Goal: Transaction & Acquisition: Book appointment/travel/reservation

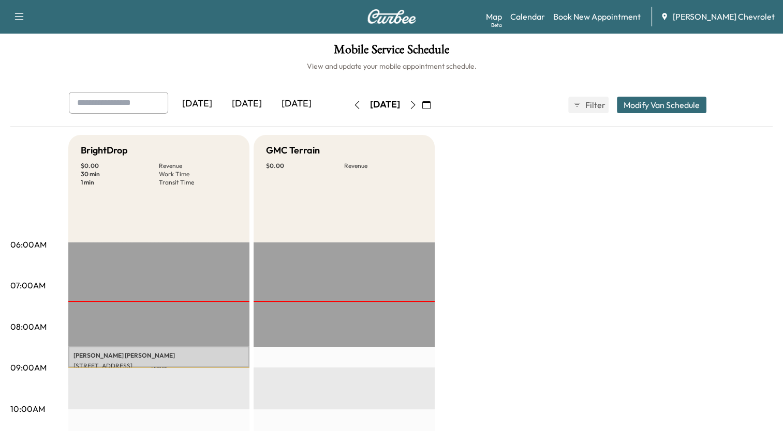
click at [417, 104] on icon "button" at bounding box center [413, 105] width 8 height 8
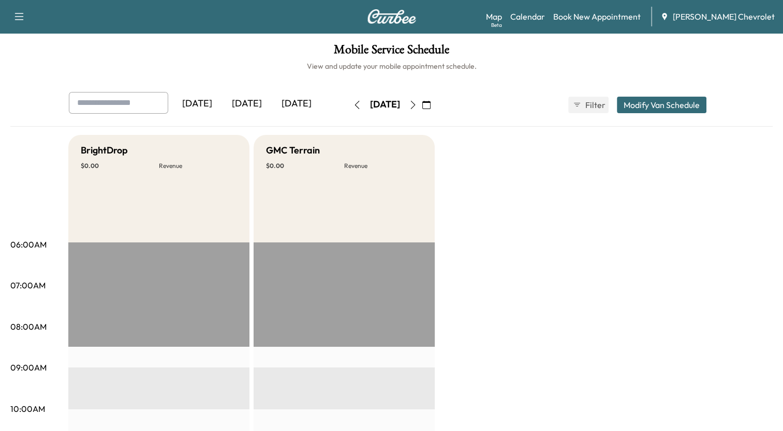
click at [136, 202] on div "BrightDrop $ 0.00 Revenue" at bounding box center [158, 189] width 181 height 108
click at [597, 20] on link "Book New Appointment" at bounding box center [596, 16] width 87 height 12
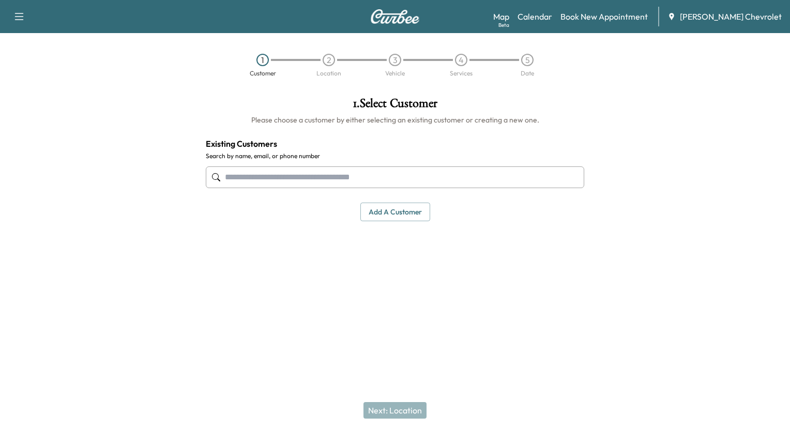
click at [337, 178] on input "text" at bounding box center [395, 178] width 379 height 22
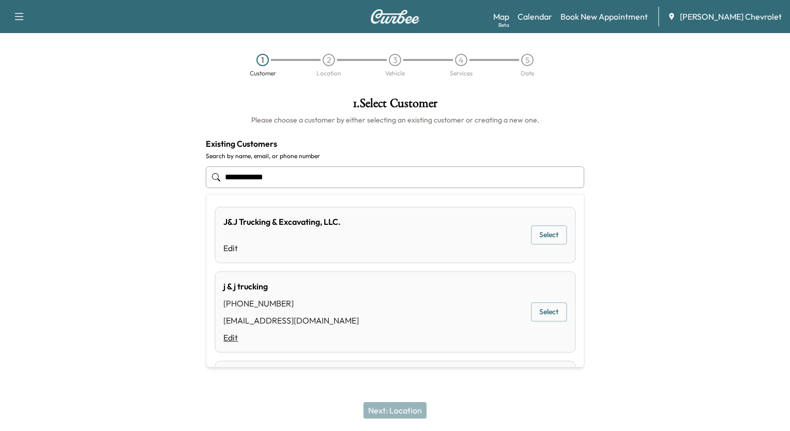
click at [227, 339] on link "Edit" at bounding box center [291, 338] width 136 height 12
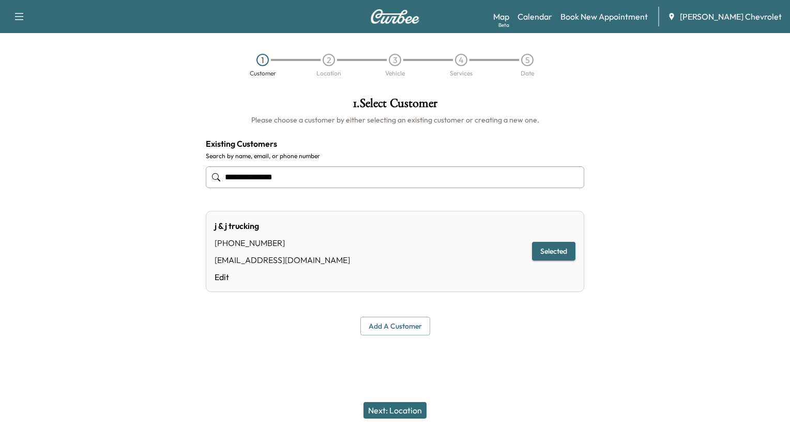
type input "**********"
click at [563, 253] on button "Selected" at bounding box center [553, 251] width 43 height 19
click at [218, 280] on link "Edit" at bounding box center [283, 277] width 136 height 12
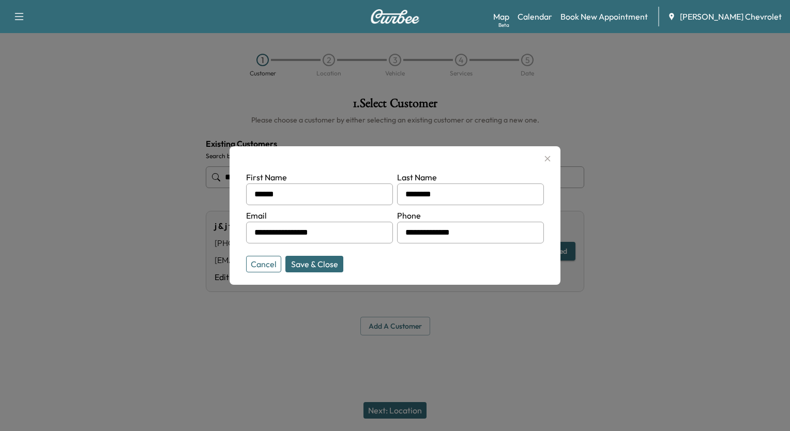
click at [341, 229] on input "**********" at bounding box center [319, 233] width 147 height 22
type input "*"
type input "**********"
click at [318, 264] on button "Save & Close" at bounding box center [315, 264] width 58 height 17
type input "**********"
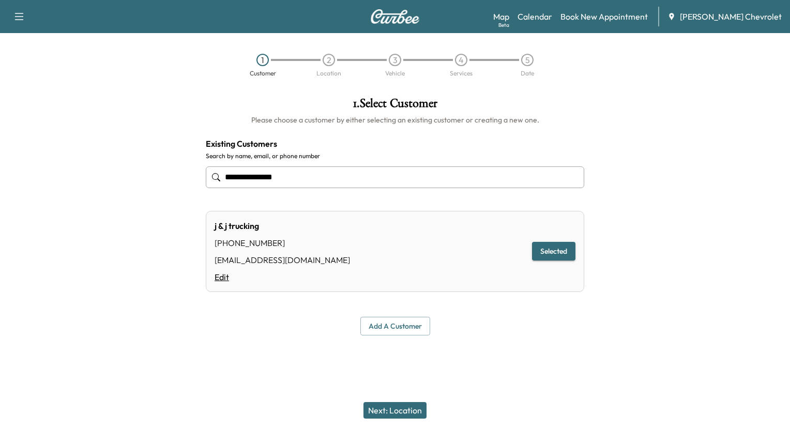
click at [224, 278] on link "Edit" at bounding box center [283, 277] width 136 height 12
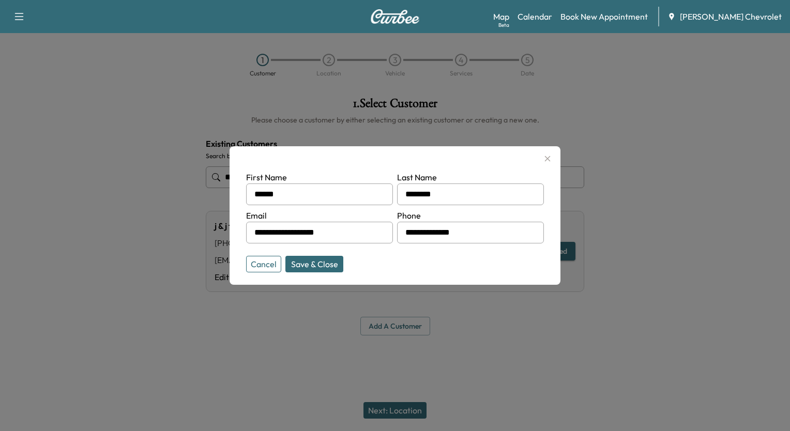
click at [300, 263] on button "Save & Close" at bounding box center [315, 264] width 58 height 17
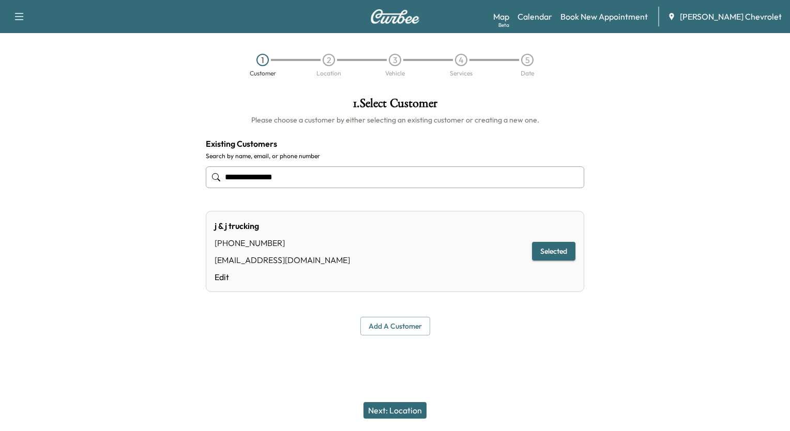
click at [386, 405] on button "Next: Location" at bounding box center [395, 410] width 63 height 17
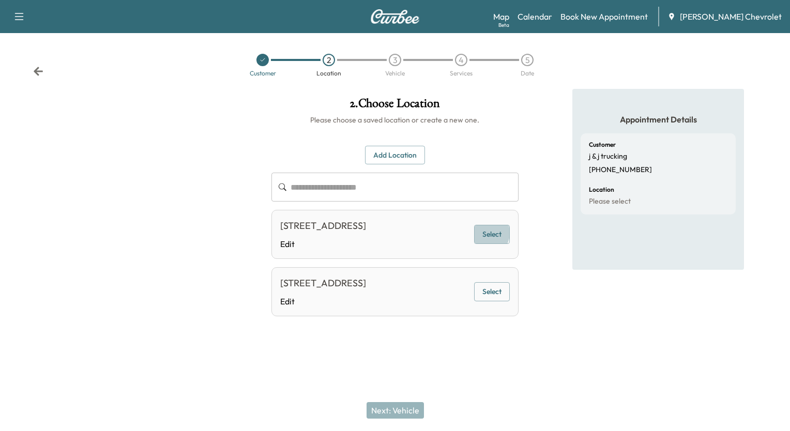
click at [488, 241] on button "Select" at bounding box center [492, 234] width 36 height 19
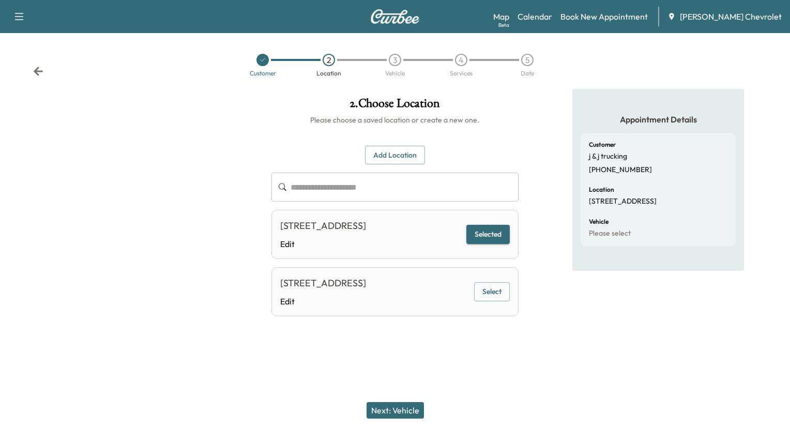
click at [406, 410] on button "Next: Vehicle" at bounding box center [395, 410] width 57 height 17
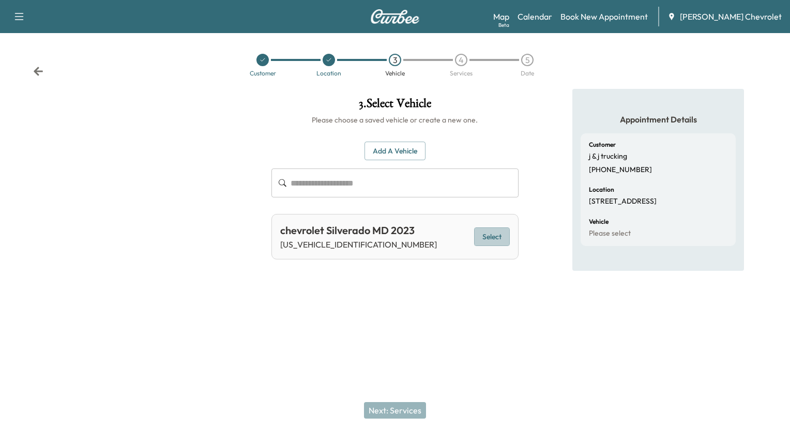
click at [490, 239] on button "Select" at bounding box center [492, 237] width 36 height 19
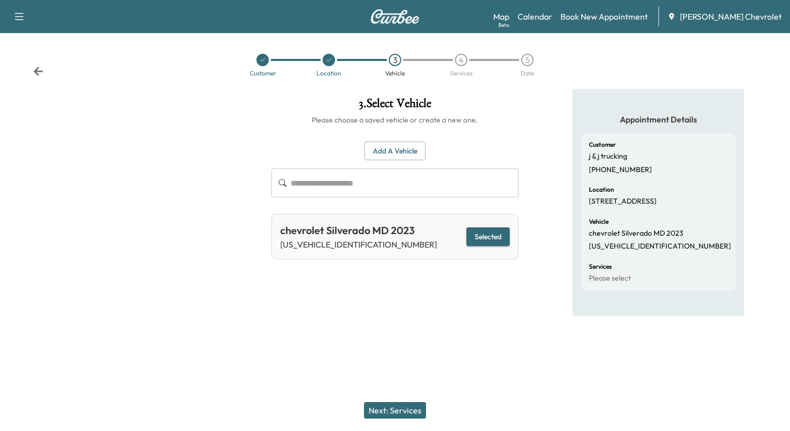
click at [403, 408] on button "Next: Services" at bounding box center [395, 410] width 62 height 17
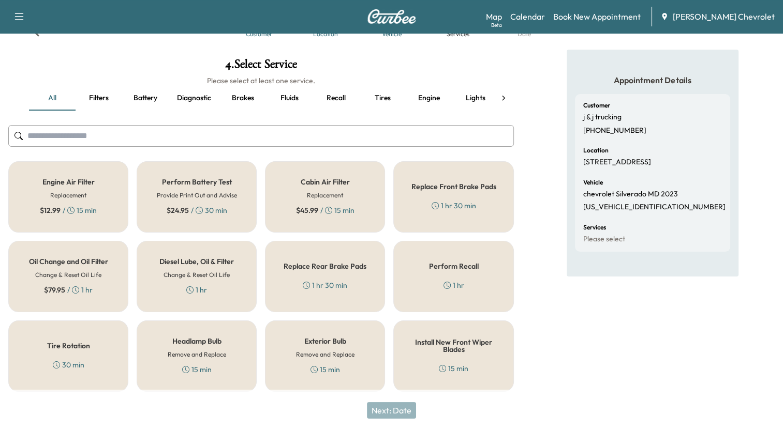
scroll to position [40, 0]
click at [456, 267] on h5 "Perform Recall" at bounding box center [454, 265] width 50 height 7
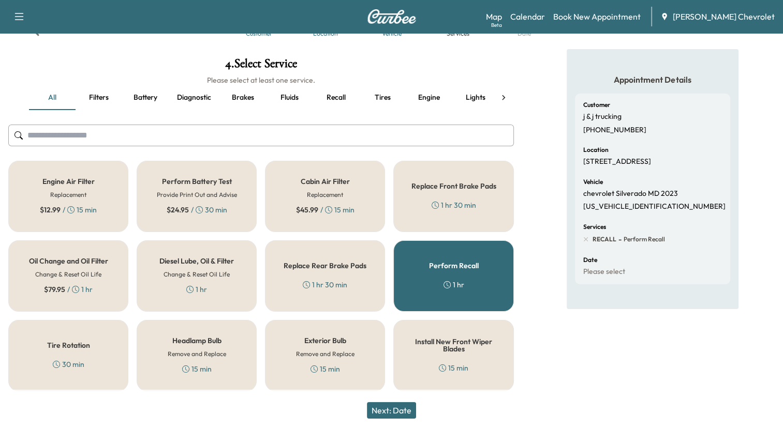
click at [456, 267] on h5 "Perform Recall" at bounding box center [454, 265] width 50 height 7
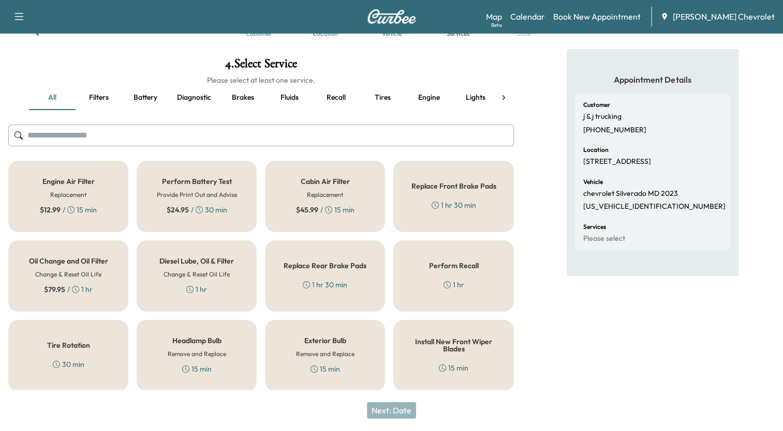
click at [456, 267] on h5 "Perform Recall" at bounding box center [454, 265] width 50 height 7
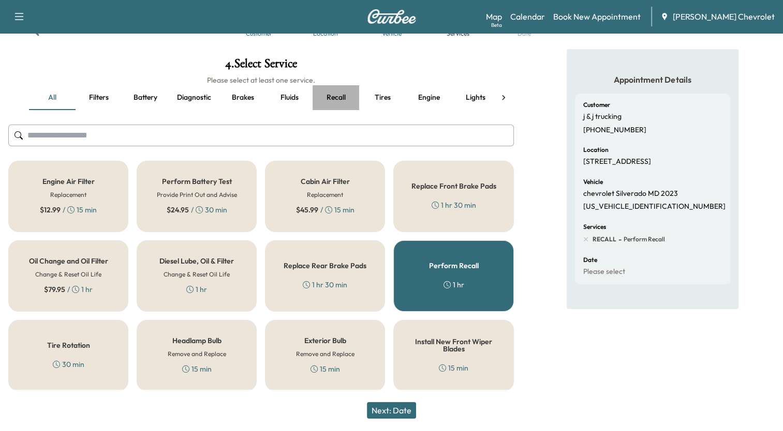
click at [337, 94] on button "Recall" at bounding box center [335, 97] width 47 height 25
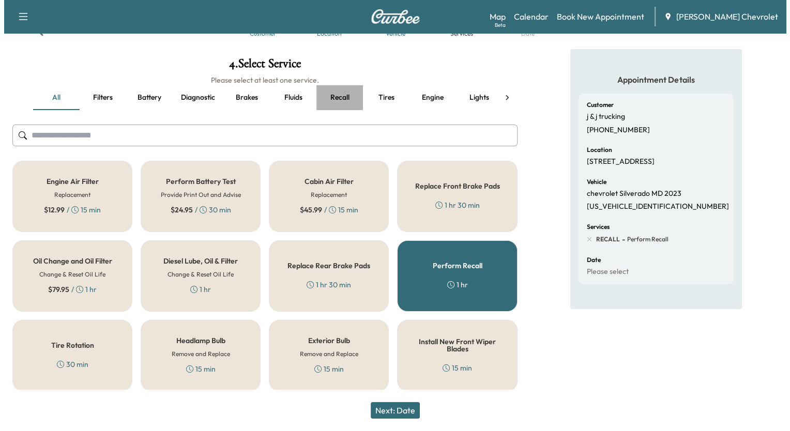
scroll to position [0, 0]
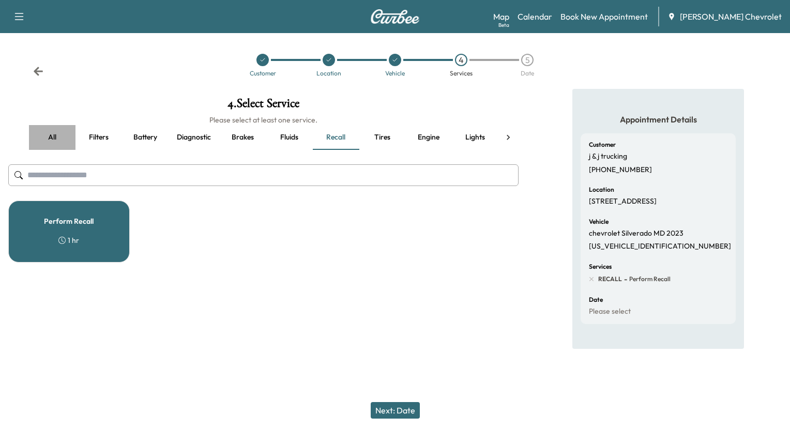
click at [54, 135] on button "all" at bounding box center [52, 137] width 47 height 25
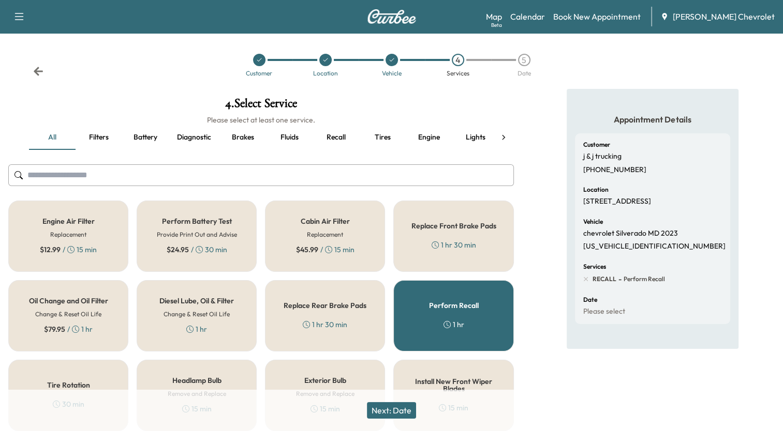
click at [202, 299] on h5 "Diesel Lube, Oil & Filter" at bounding box center [196, 300] width 74 height 7
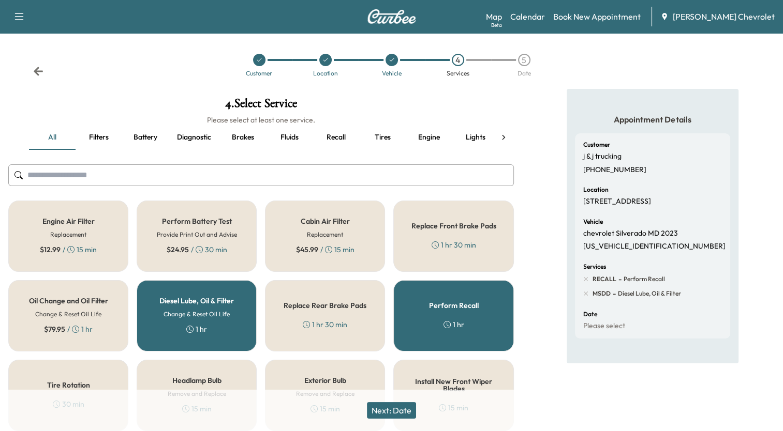
click at [94, 138] on button "Filters" at bounding box center [99, 137] width 47 height 25
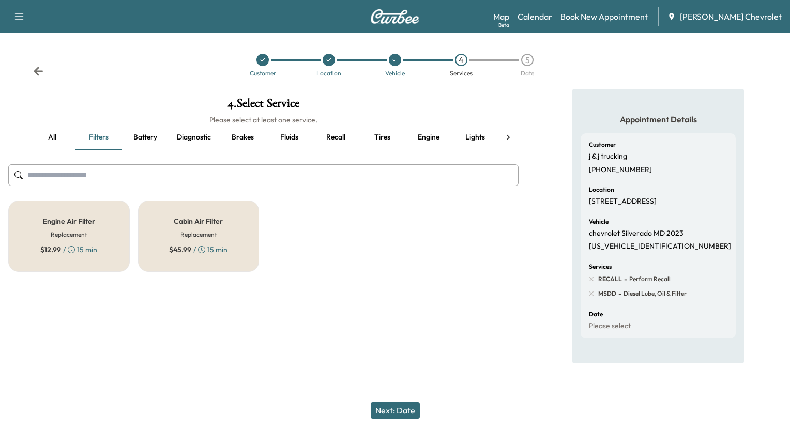
click at [149, 133] on button "Battery" at bounding box center [145, 137] width 47 height 25
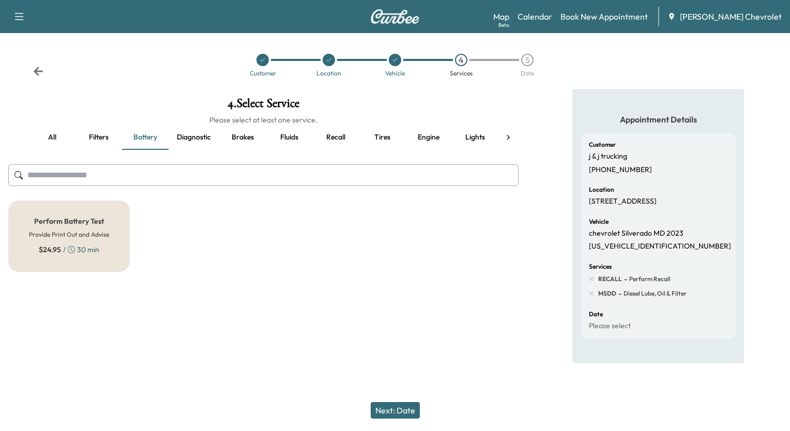
click at [190, 139] on button "Diagnostic" at bounding box center [194, 137] width 51 height 25
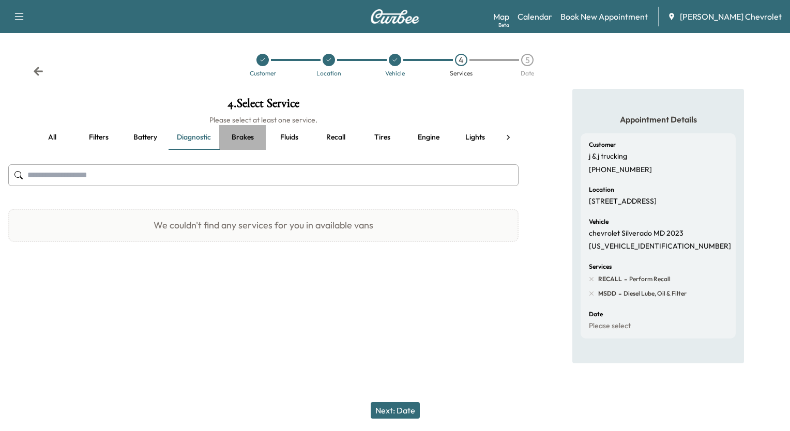
click at [246, 134] on button "Brakes" at bounding box center [242, 137] width 47 height 25
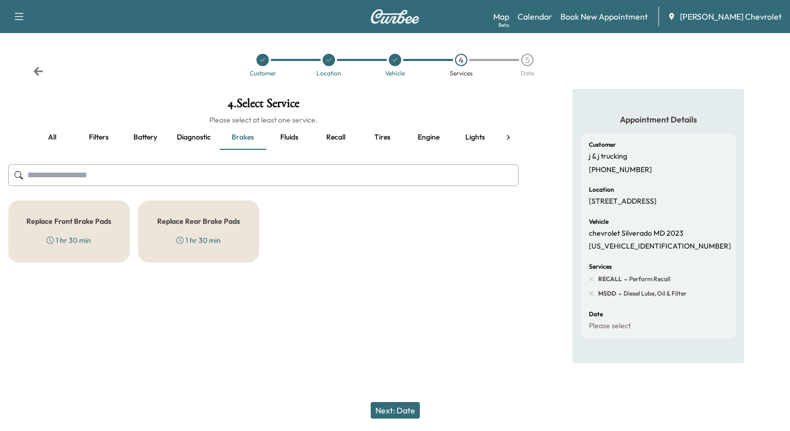
click at [286, 140] on button "Fluids" at bounding box center [289, 137] width 47 height 25
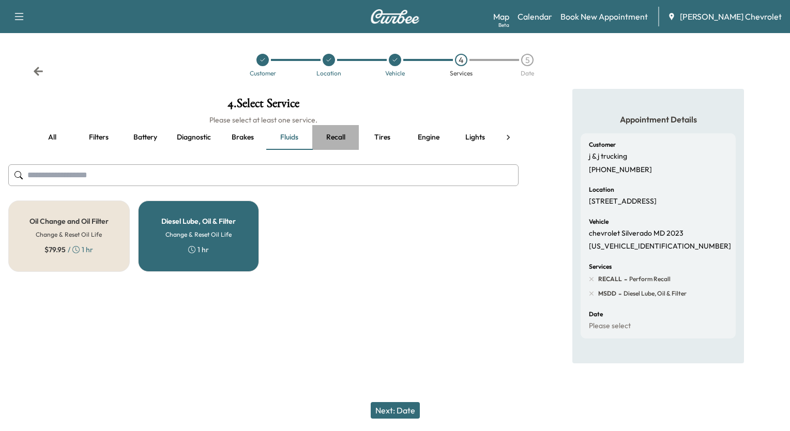
click at [339, 139] on button "Recall" at bounding box center [335, 137] width 47 height 25
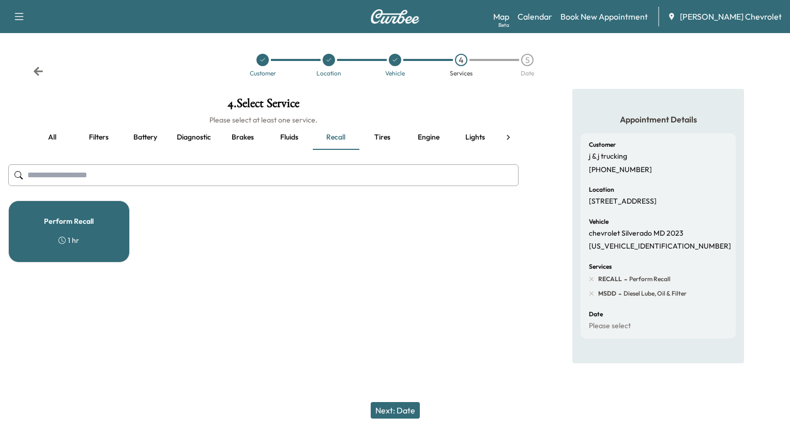
click at [82, 218] on h5 "Perform Recall" at bounding box center [69, 221] width 50 height 7
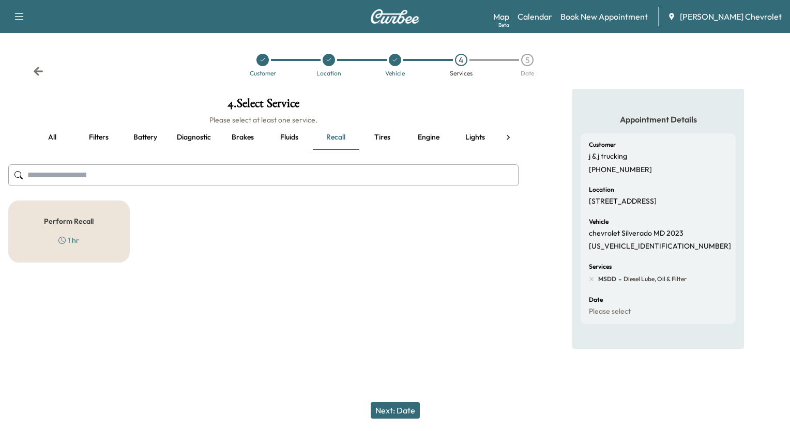
click at [82, 218] on h5 "Perform Recall" at bounding box center [69, 221] width 50 height 7
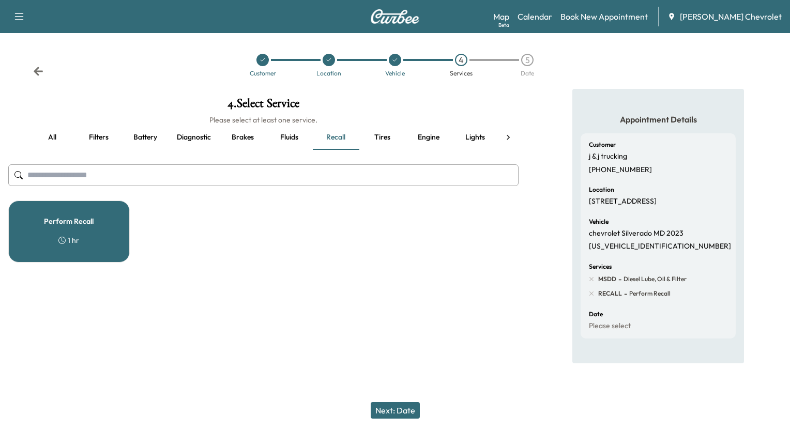
click at [503, 136] on icon at bounding box center [508, 137] width 10 height 10
click at [403, 410] on button "Next: Date" at bounding box center [395, 410] width 49 height 17
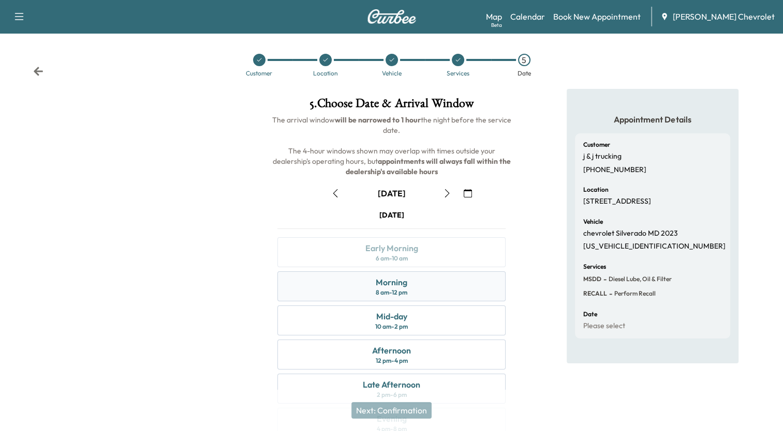
click at [395, 283] on div "Morning" at bounding box center [392, 282] width 32 height 12
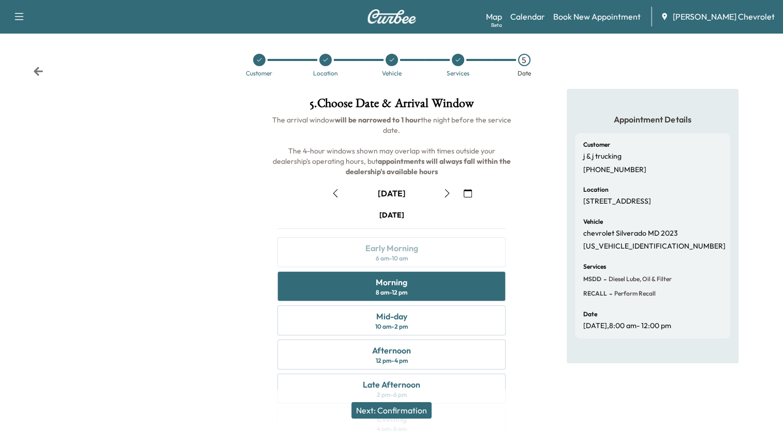
click at [405, 409] on button "Next: Confirmation" at bounding box center [391, 410] width 80 height 17
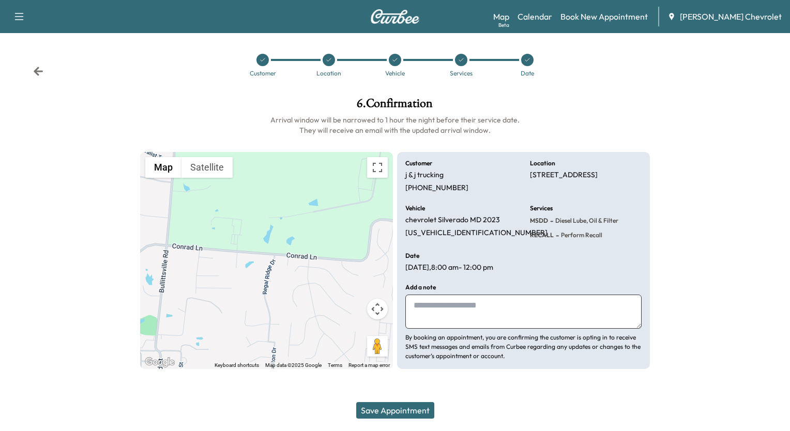
click at [430, 309] on textarea at bounding box center [524, 312] width 236 height 34
click at [532, 308] on textarea "**********" at bounding box center [524, 312] width 236 height 34
click at [549, 306] on textarea "**********" at bounding box center [524, 312] width 236 height 34
click at [471, 318] on textarea "**********" at bounding box center [524, 312] width 236 height 34
type textarea "**********"
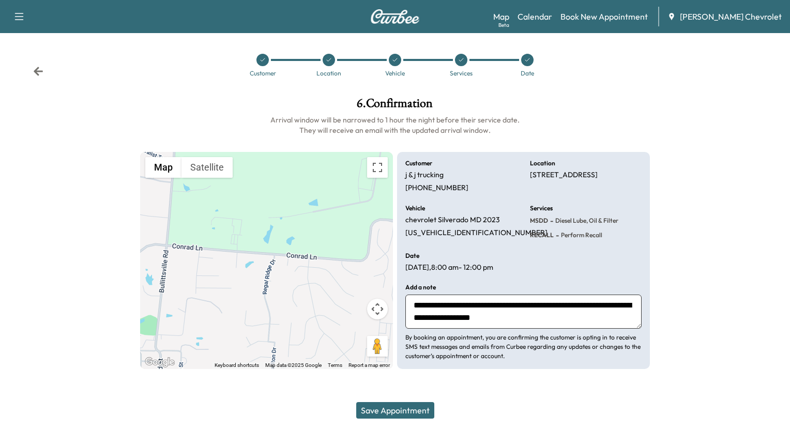
click at [401, 407] on button "Save Appointment" at bounding box center [395, 410] width 78 height 17
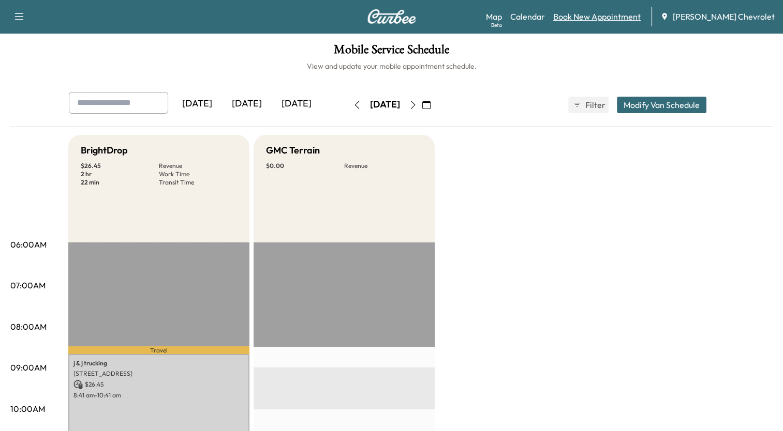
click at [592, 18] on link "Book New Appointment" at bounding box center [596, 16] width 87 height 12
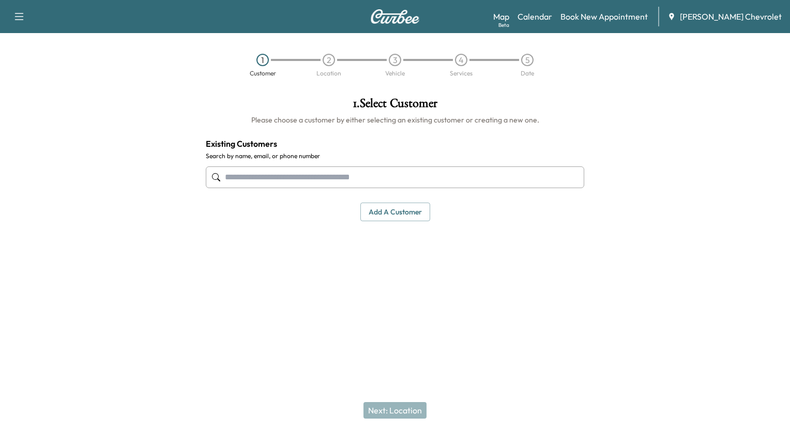
click at [350, 179] on input "text" at bounding box center [395, 178] width 379 height 22
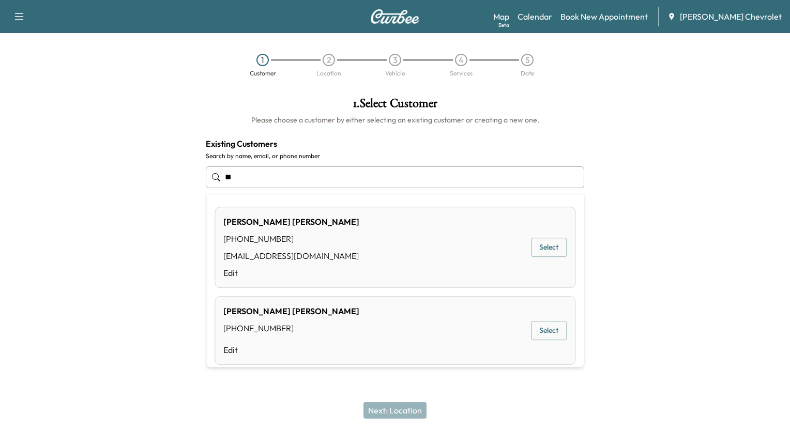
type input "*"
click at [536, 247] on button "Select" at bounding box center [549, 247] width 36 height 19
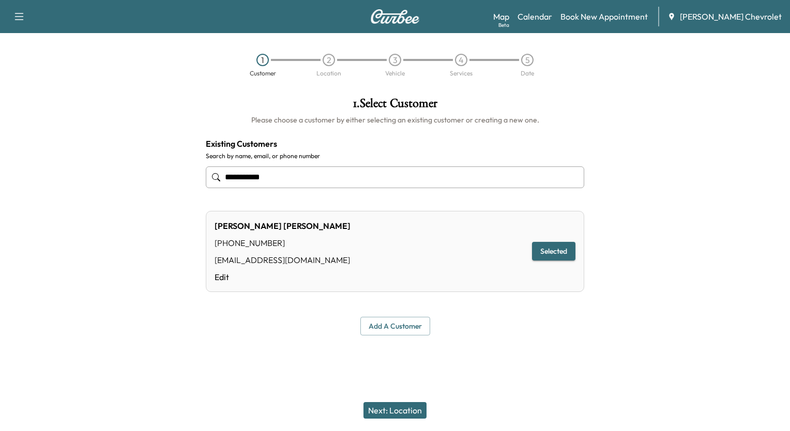
type input "**********"
click at [536, 247] on button "Selected" at bounding box center [553, 251] width 43 height 19
click at [408, 407] on button "Next: Location" at bounding box center [395, 410] width 63 height 17
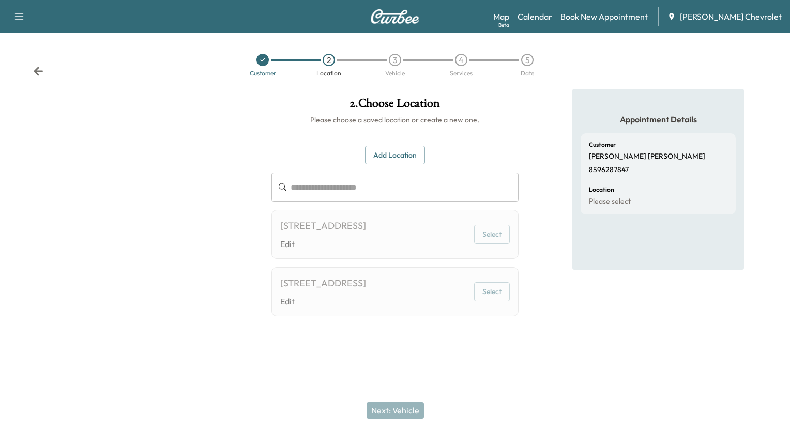
click at [484, 302] on button "Select" at bounding box center [492, 291] width 36 height 19
click at [485, 240] on button "Select" at bounding box center [492, 234] width 36 height 19
click at [395, 188] on input "text" at bounding box center [405, 187] width 228 height 29
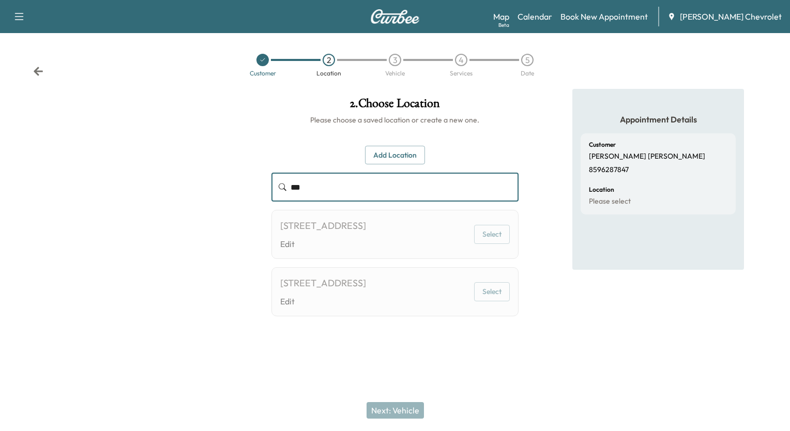
type input "***"
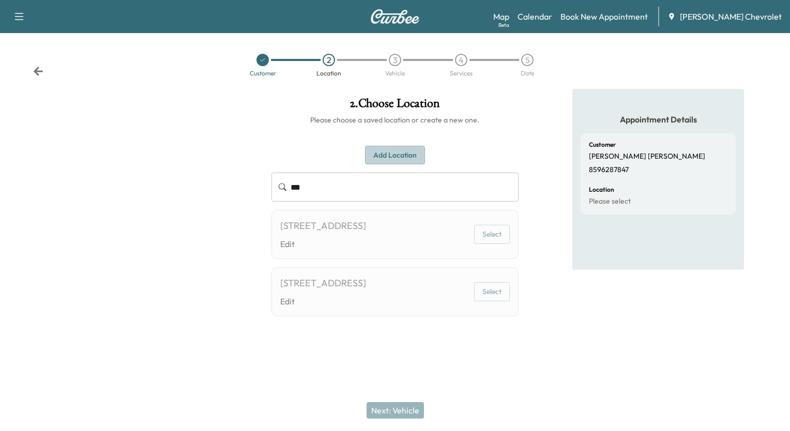
click at [393, 157] on button "Add Location" at bounding box center [395, 155] width 60 height 19
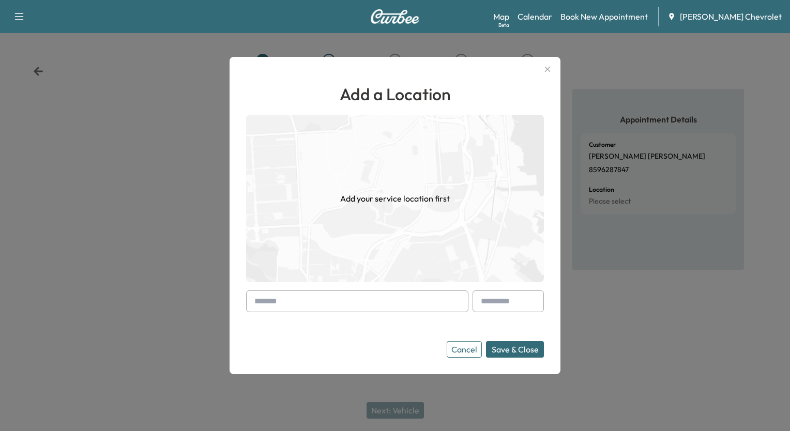
click at [384, 305] on input "text" at bounding box center [357, 302] width 222 height 22
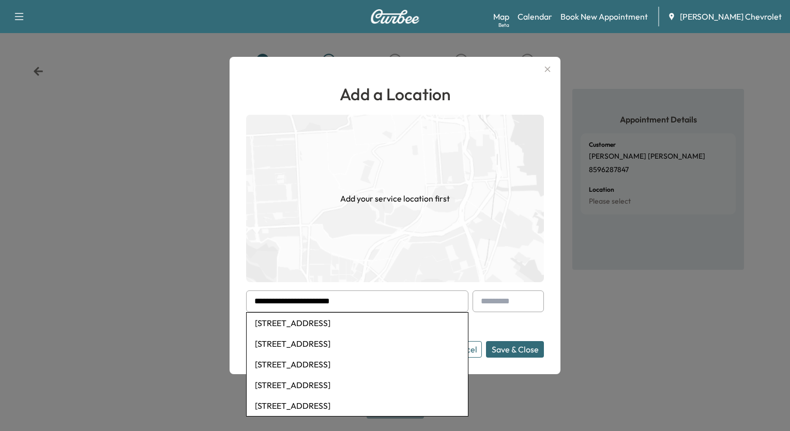
click at [374, 323] on li "[STREET_ADDRESS]" at bounding box center [357, 323] width 221 height 21
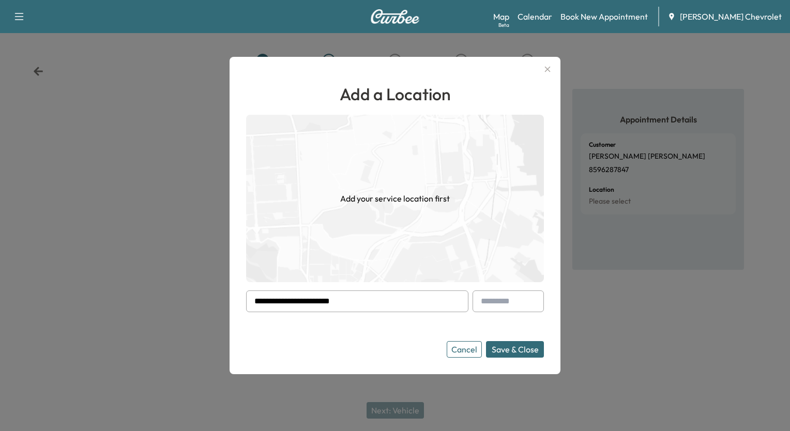
type input "**********"
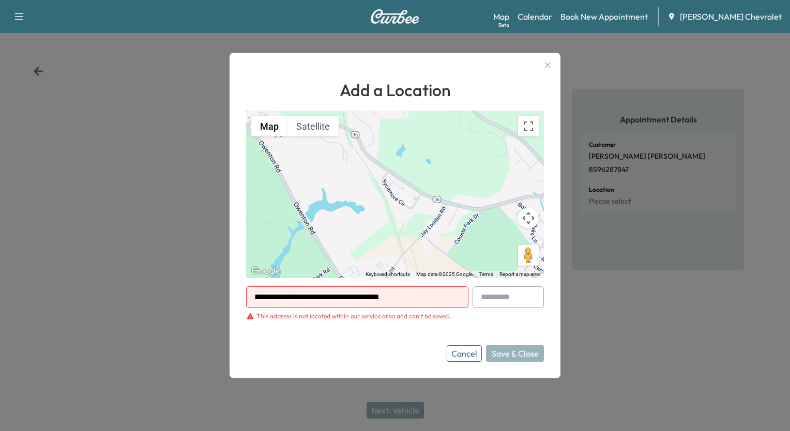
click at [548, 67] on icon "button" at bounding box center [548, 65] width 12 height 12
